Goal: Find contact information: Find contact information

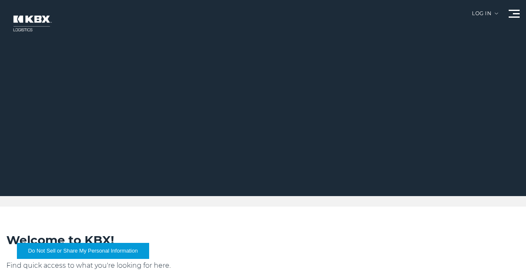
click at [511, 11] on span at bounding box center [513, 10] width 11 height 1
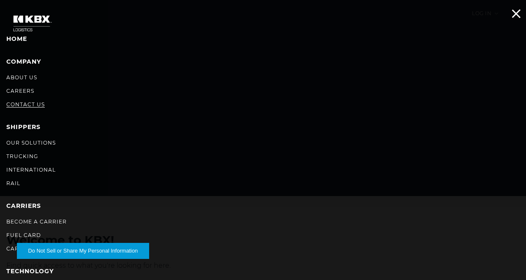
click at [29, 102] on link "Contact Us" at bounding box center [25, 104] width 38 height 6
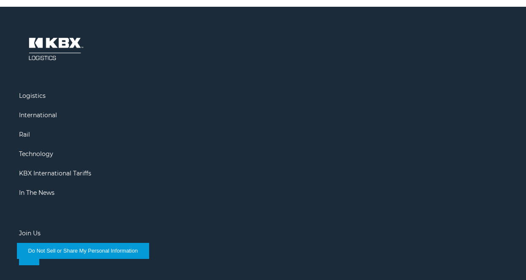
scroll to position [929, 0]
